Goal: Check status: Check status

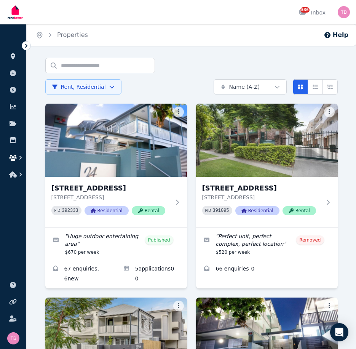
click at [11, 158] on icon "button" at bounding box center [13, 158] width 8 height 6
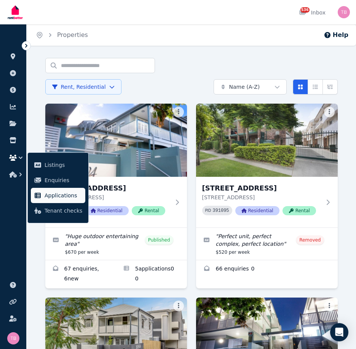
click at [51, 200] on link "Applications" at bounding box center [58, 195] width 55 height 15
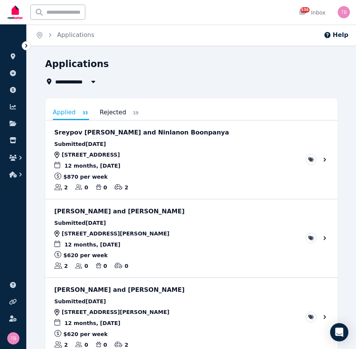
click at [78, 80] on span "All Properties" at bounding box center [79, 81] width 49 height 9
type input "**********"
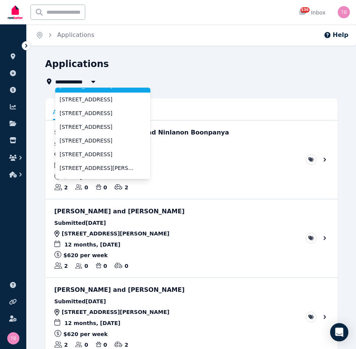
scroll to position [38, 0]
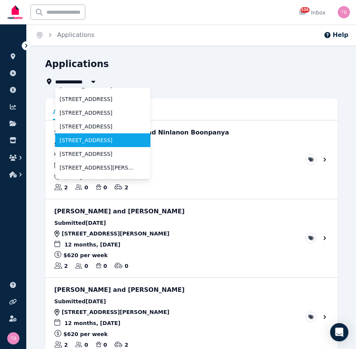
click at [83, 142] on span "[STREET_ADDRESS]" at bounding box center [98, 140] width 77 height 8
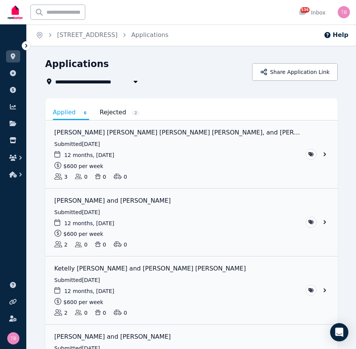
click at [108, 111] on link "Rejected 2" at bounding box center [120, 112] width 40 height 13
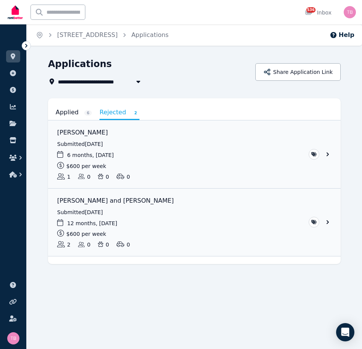
click at [65, 114] on link "Applied 6" at bounding box center [74, 112] width 36 height 13
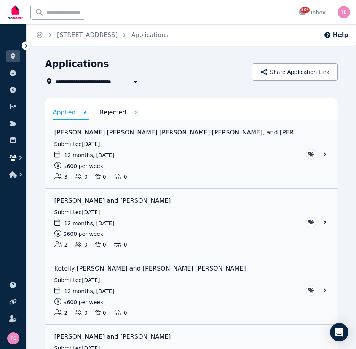
click at [13, 159] on icon "button" at bounding box center [13, 158] width 8 height 6
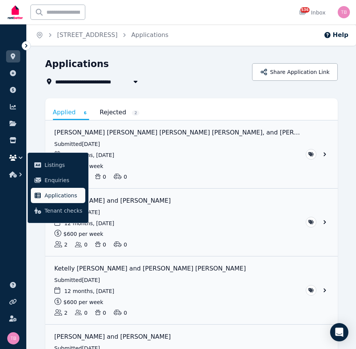
click at [56, 194] on span "Applications" at bounding box center [64, 195] width 38 height 9
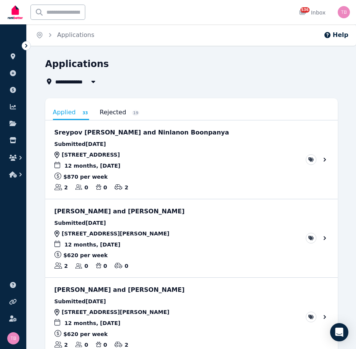
click at [78, 83] on span "All Properties" at bounding box center [79, 81] width 49 height 9
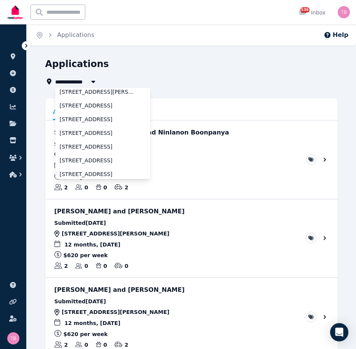
scroll to position [38, 0]
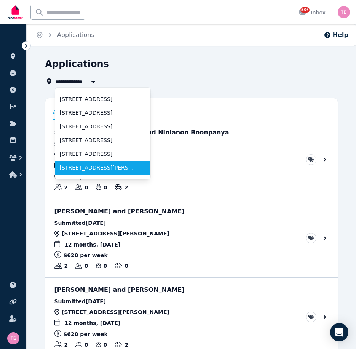
click at [80, 168] on span "[STREET_ADDRESS][PERSON_NAME][PERSON_NAME]" at bounding box center [98, 168] width 77 height 8
type input "**********"
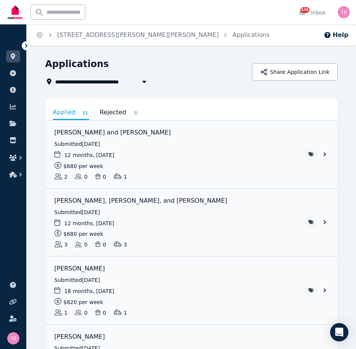
click at [110, 110] on link "Rejected 5" at bounding box center [120, 112] width 40 height 13
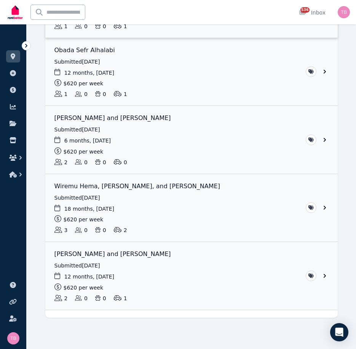
scroll to position [151, 0]
